Goal: Information Seeking & Learning: Stay updated

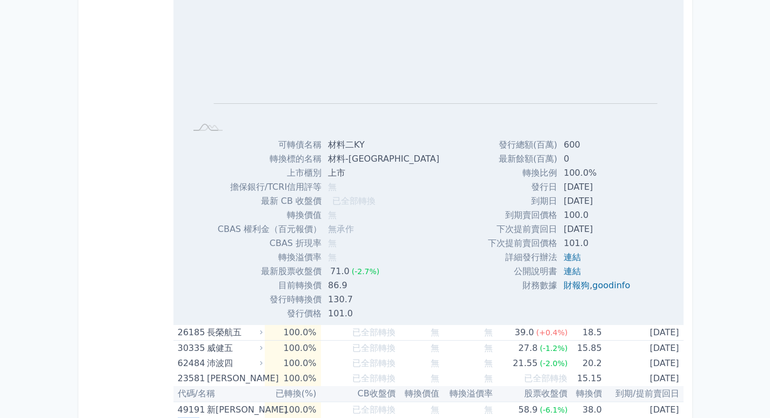
scroll to position [347, 0]
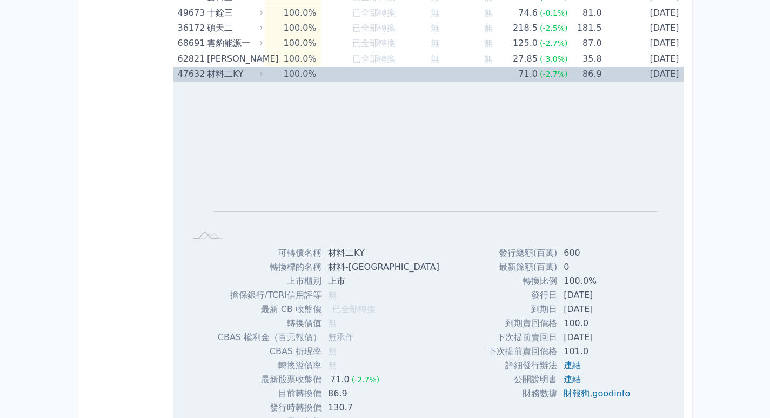
click at [622, 70] on td "[DATE]" at bounding box center [643, 74] width 82 height 15
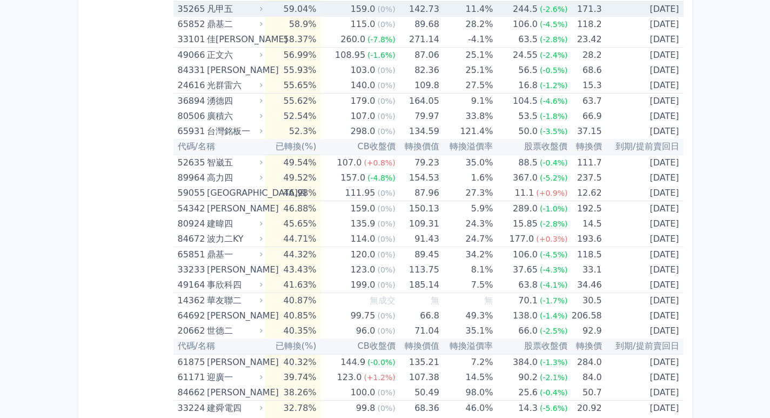
scroll to position [121, 0]
